Goal: Find specific page/section: Find specific page/section

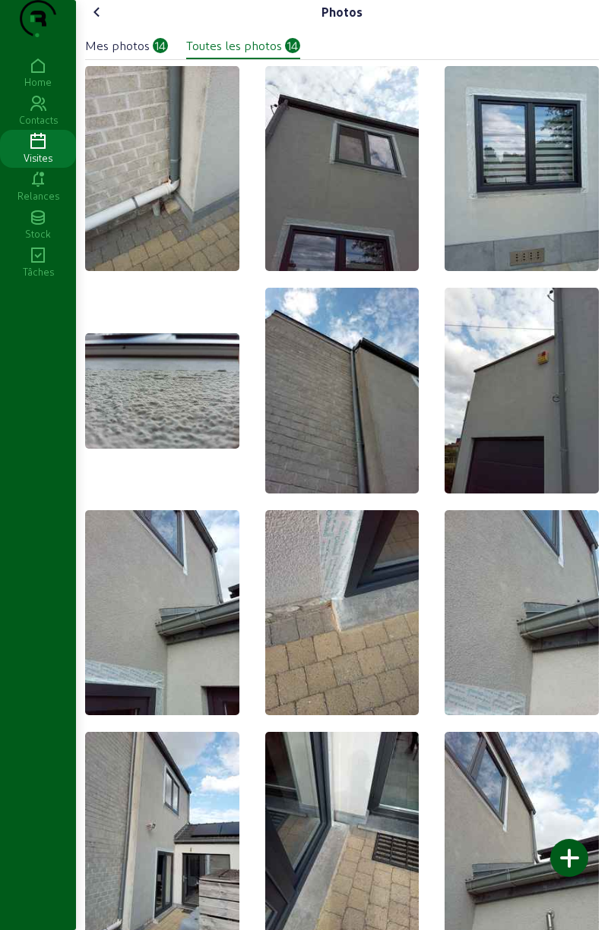
click at [33, 151] on icon at bounding box center [38, 142] width 76 height 18
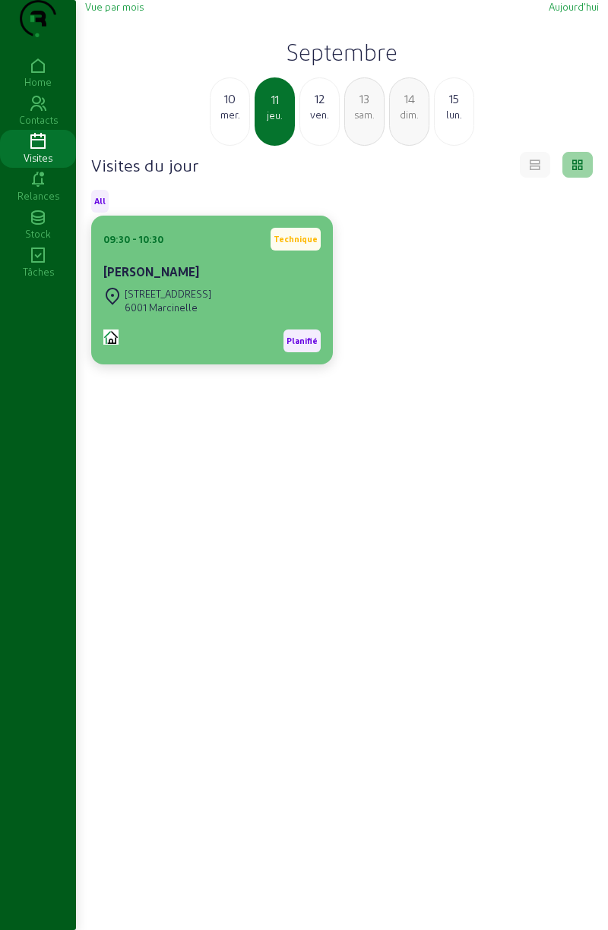
click at [208, 301] on div "[STREET_ADDRESS]" at bounding box center [168, 294] width 87 height 14
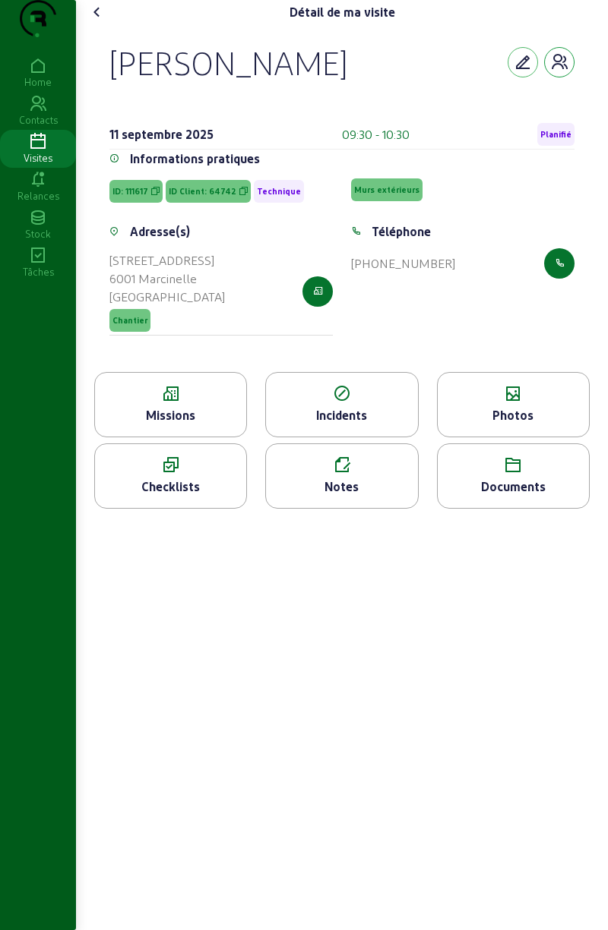
click at [565, 77] on button "button" at bounding box center [559, 62] width 30 height 30
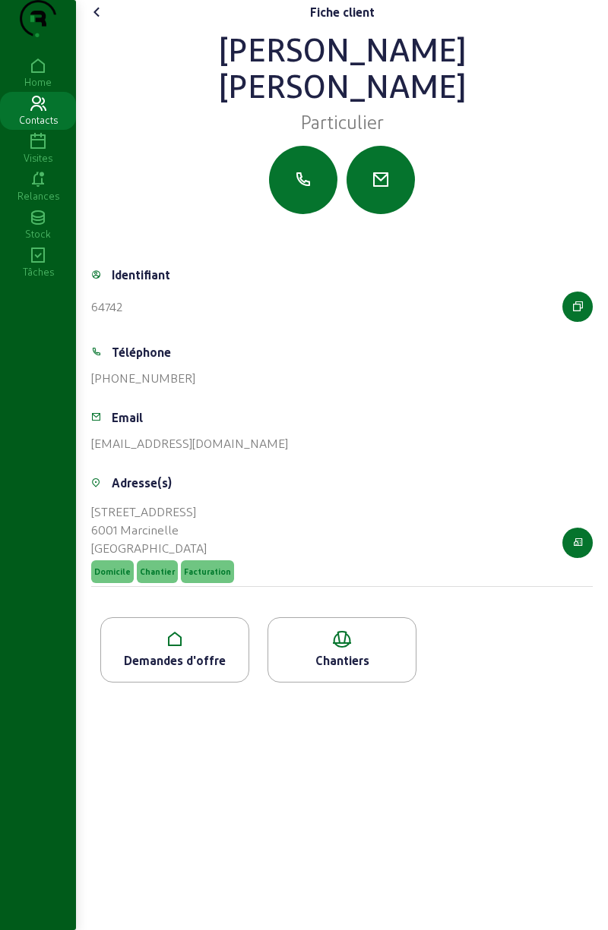
click at [185, 670] on div "Demandes d'offre" at bounding box center [174, 661] width 147 height 18
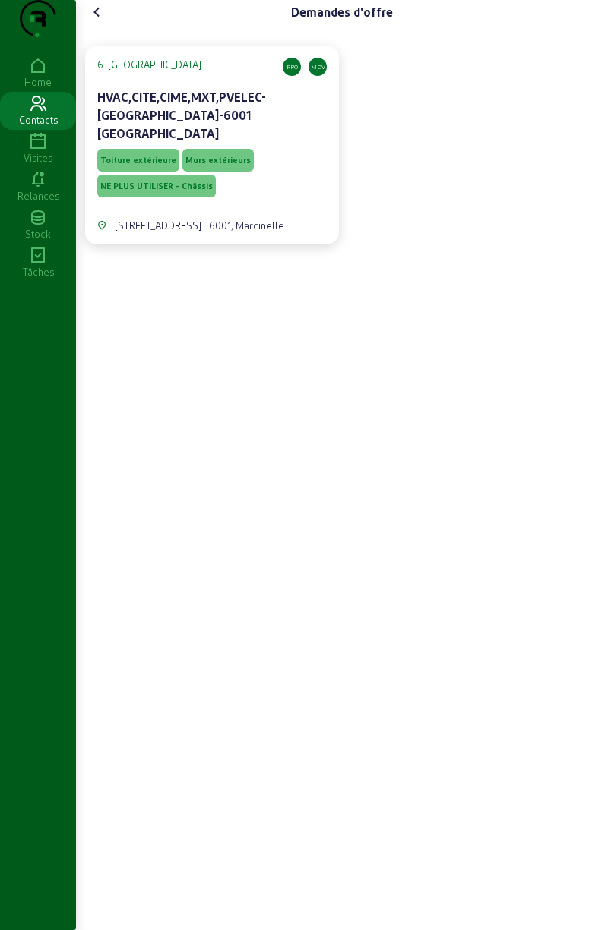
click at [169, 166] on span "Toiture extérieure" at bounding box center [138, 160] width 76 height 11
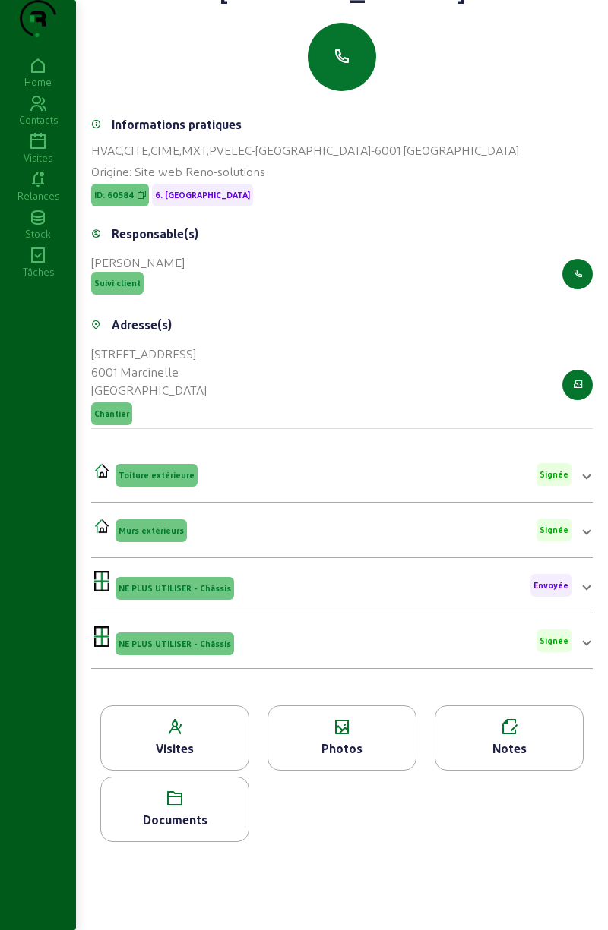
scroll to position [125, 0]
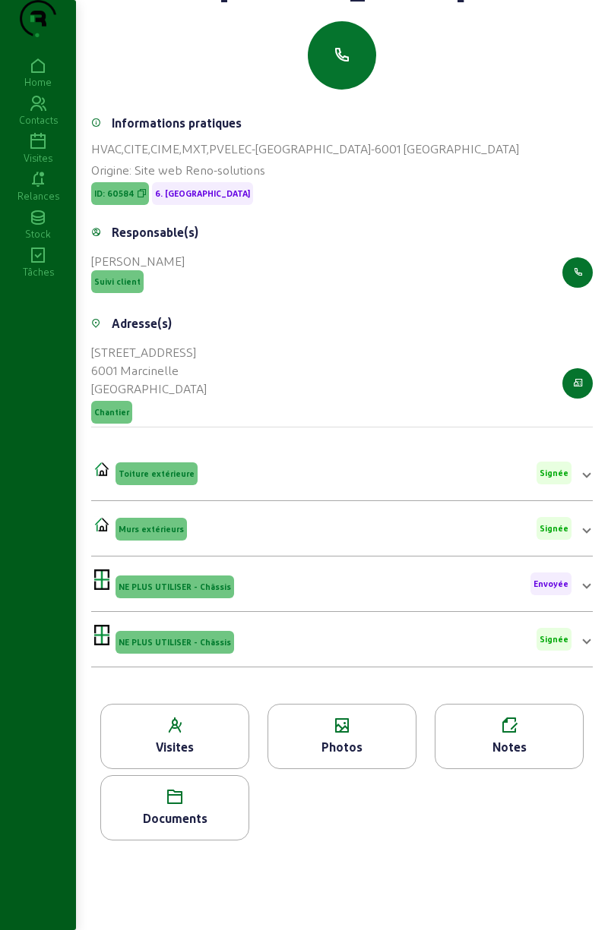
click at [184, 837] on div "Documents" at bounding box center [174, 807] width 149 height 65
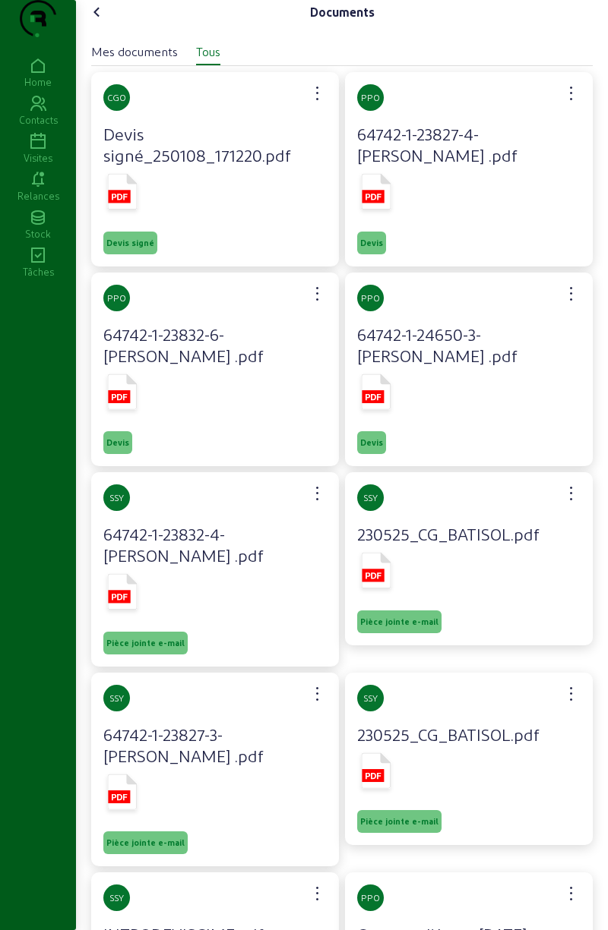
click at [115, 210] on icon at bounding box center [123, 192] width 30 height 36
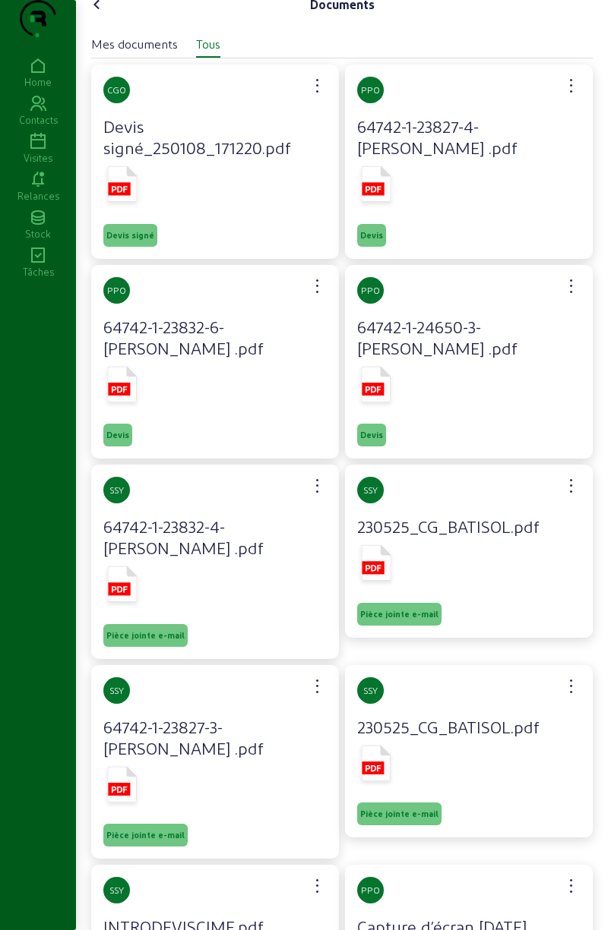
scroll to position [6, 0]
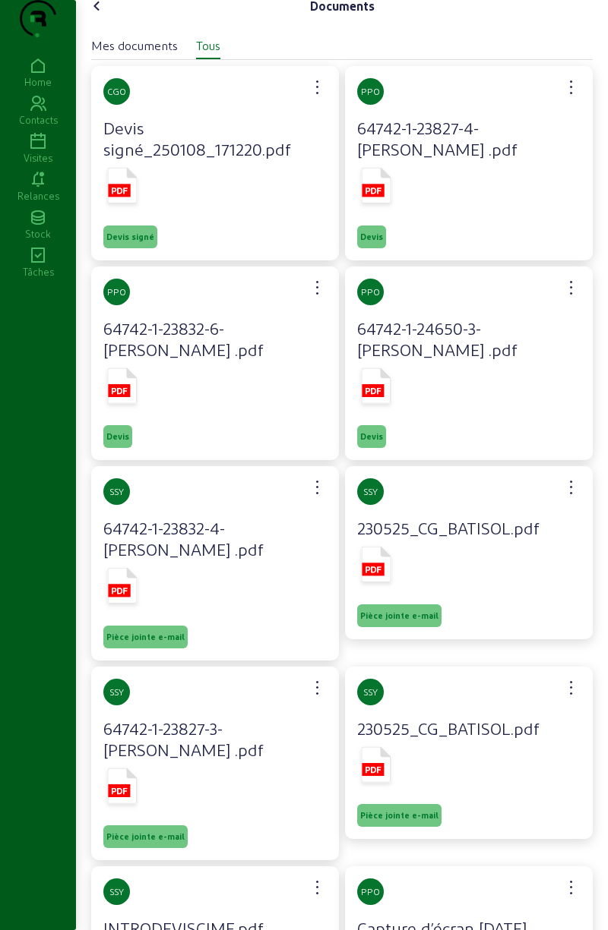
click at [374, 197] on rect at bounding box center [373, 190] width 22 height 13
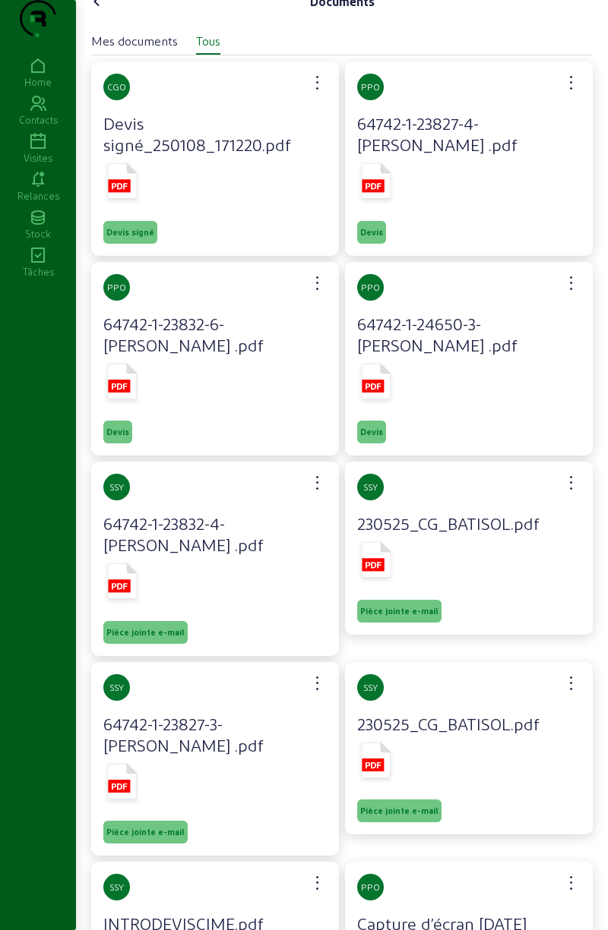
scroll to position [111, 0]
